Goal: Find contact information

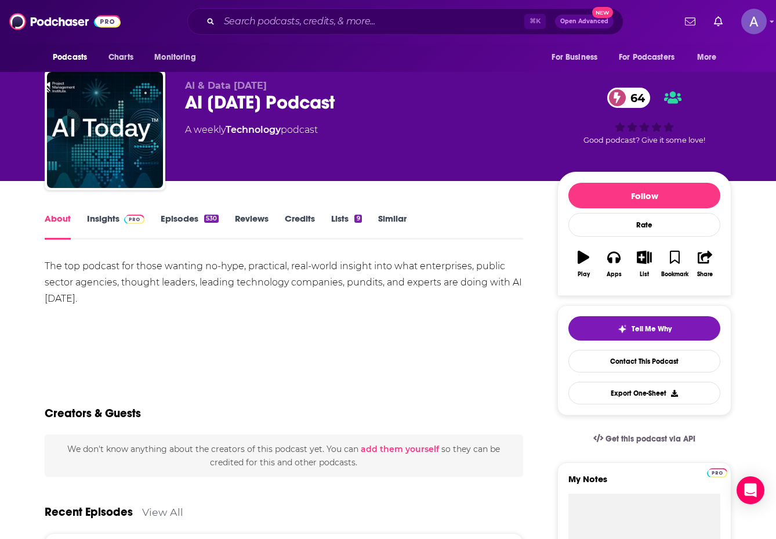
scroll to position [11, 0]
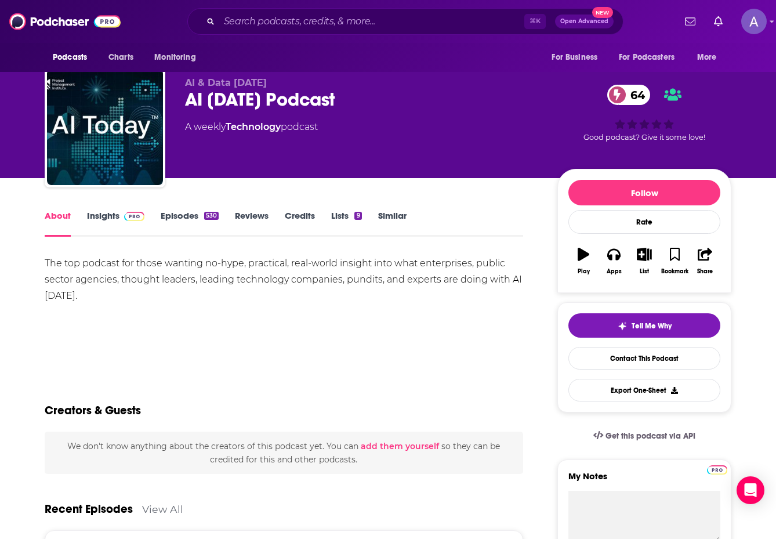
click at [108, 215] on link "Insights" at bounding box center [115, 223] width 57 height 27
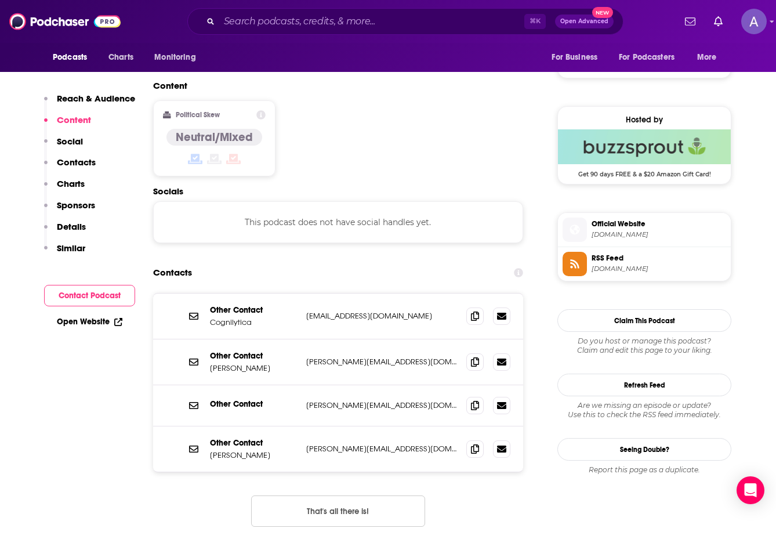
scroll to position [927, 0]
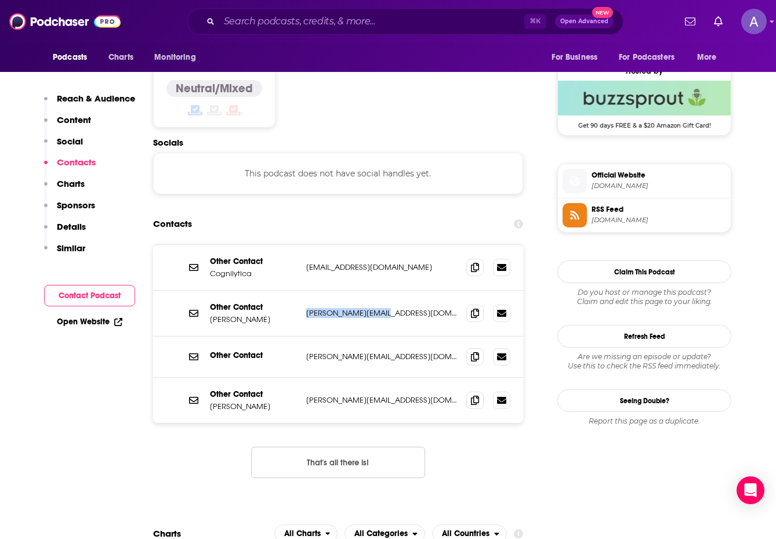
drag, startPoint x: 388, startPoint y: 257, endPoint x: 304, endPoint y: 257, distance: 84.1
click at [304, 291] on div "Other Contact [PERSON_NAME] [PERSON_NAME][EMAIL_ADDRESS][DOMAIN_NAME] [PERSON_N…" at bounding box center [338, 314] width 370 height 46
drag, startPoint x: 284, startPoint y: 259, endPoint x: 210, endPoint y: 259, distance: 73.6
click at [210, 314] on p "[PERSON_NAME]" at bounding box center [253, 319] width 87 height 10
copy p "[PERSON_NAME]"
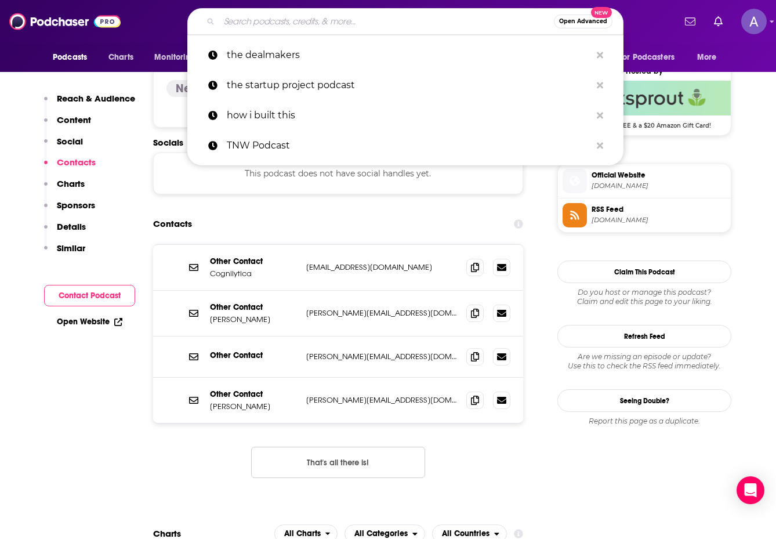
click at [263, 13] on input "Search podcasts, credits, & more..." at bounding box center [386, 21] width 335 height 19
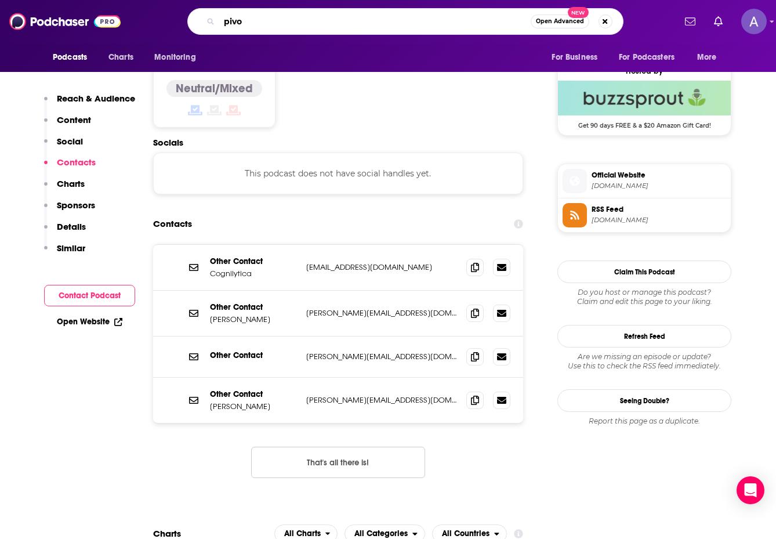
type input "pivot"
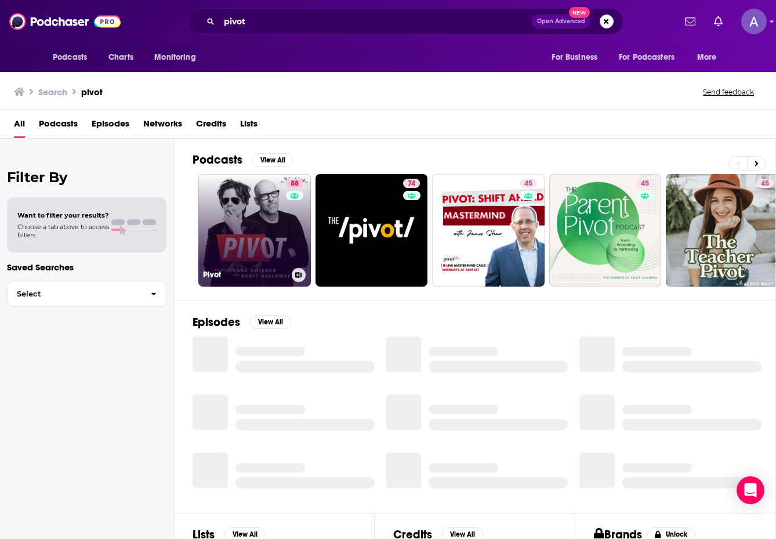
click at [264, 226] on link "88 Pivot" at bounding box center [254, 230] width 113 height 113
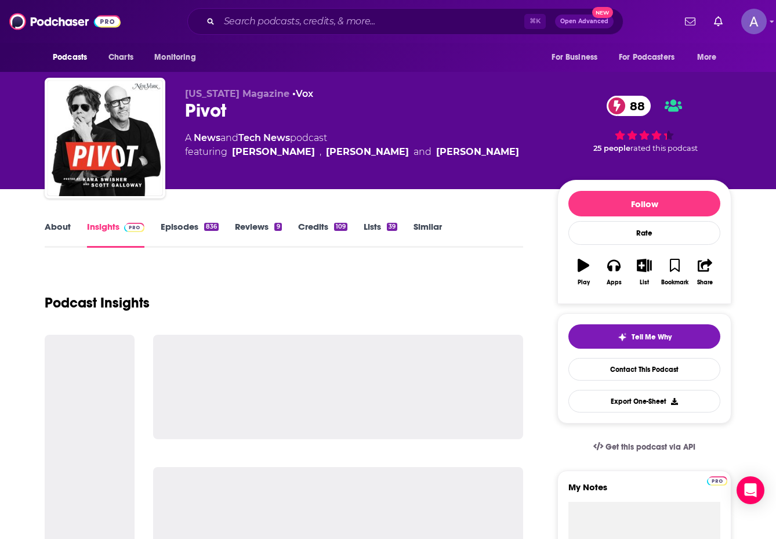
click at [125, 227] on img at bounding box center [134, 227] width 20 height 9
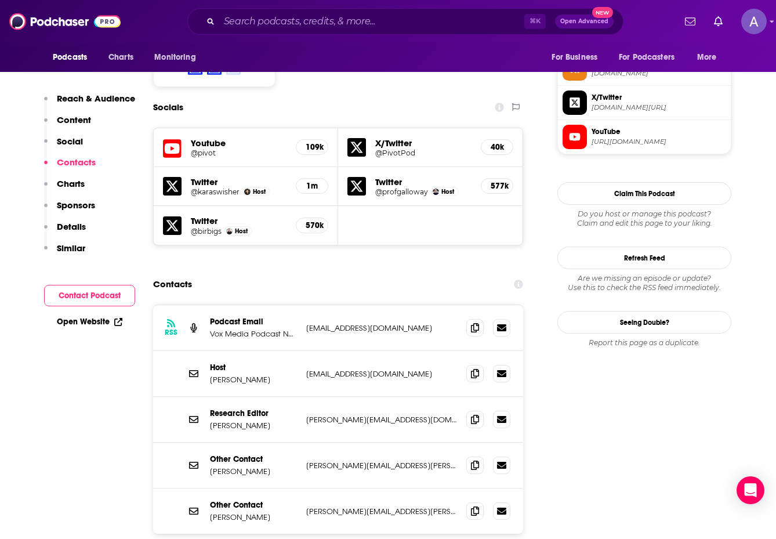
scroll to position [970, 0]
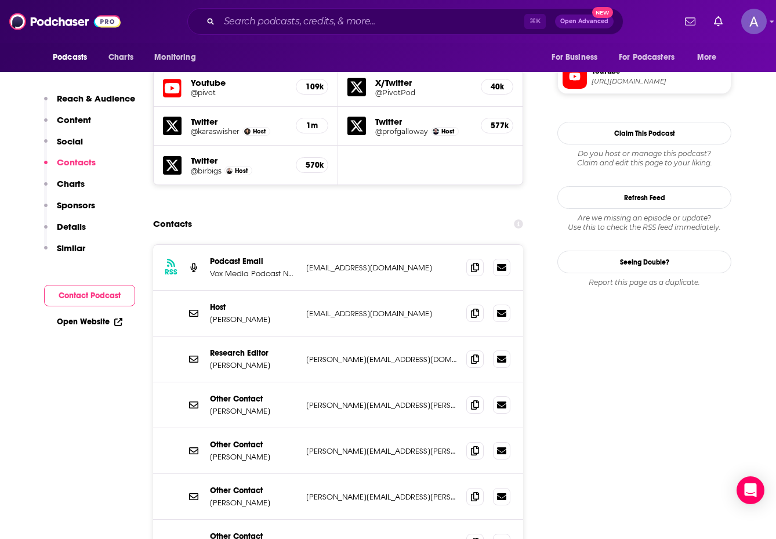
scroll to position [1007, 0]
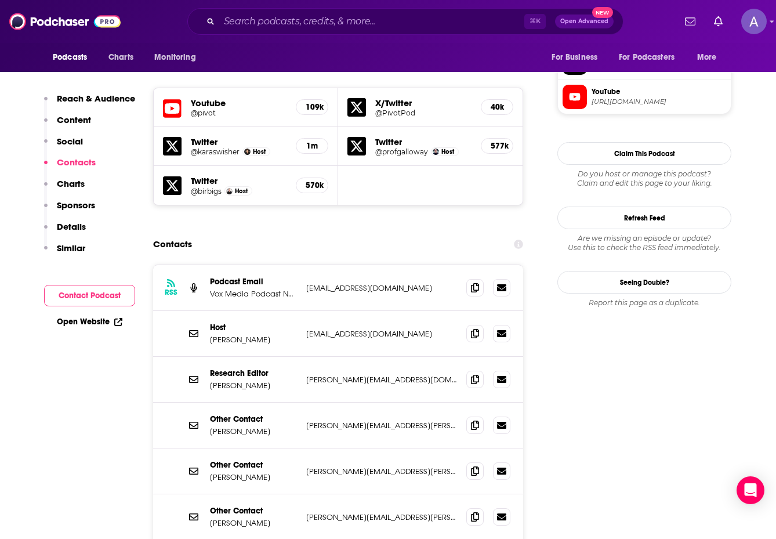
drag, startPoint x: 282, startPoint y: 315, endPoint x: 204, endPoint y: 298, distance: 79.5
click at [204, 357] on div "Research Editor [PERSON_NAME] [PERSON_NAME][EMAIL_ADDRESS][DOMAIN_NAME] [DOMAIN…" at bounding box center [338, 380] width 370 height 46
click at [251, 426] on p "[PERSON_NAME]" at bounding box center [253, 431] width 87 height 10
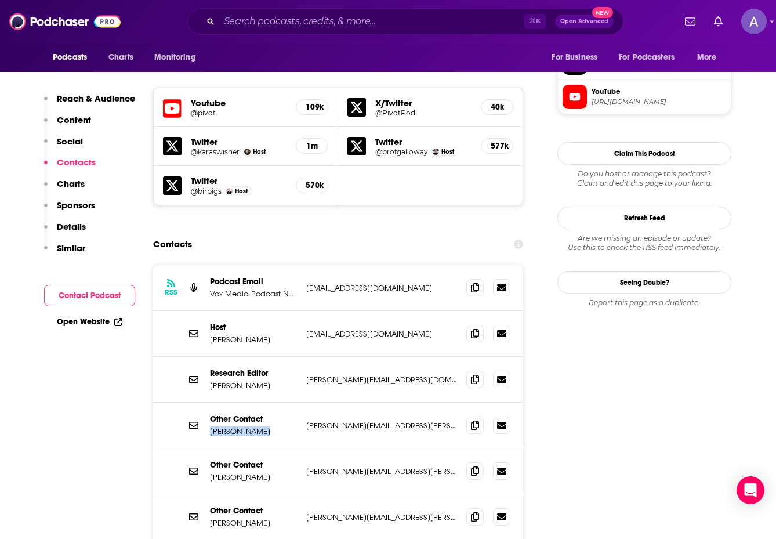
copy p "[PERSON_NAME]"
